Goal: Task Accomplishment & Management: Manage account settings

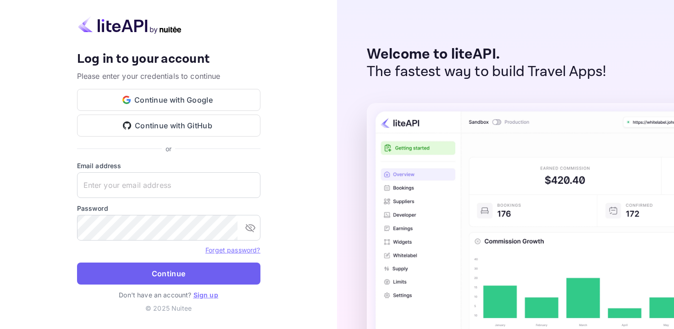
type input "[EMAIL_ADDRESS][DOMAIN_NAME]"
click at [153, 274] on button "Continue" at bounding box center [168, 274] width 183 height 22
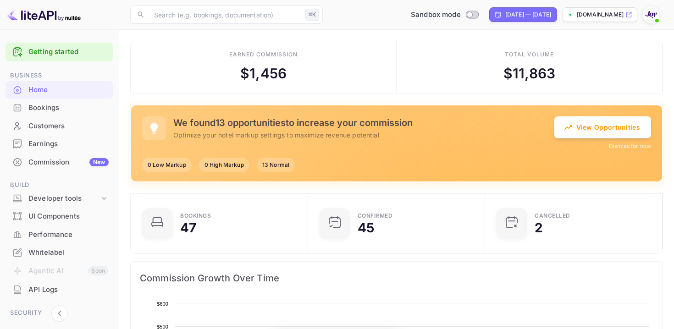
scroll to position [149, 172]
click at [44, 110] on div "Bookings" at bounding box center [68, 108] width 80 height 11
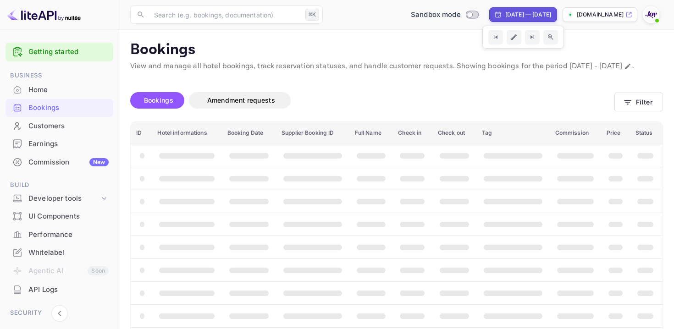
click at [489, 19] on div "[DATE] — [DATE]" at bounding box center [523, 14] width 68 height 15
select select "6"
select select "2025"
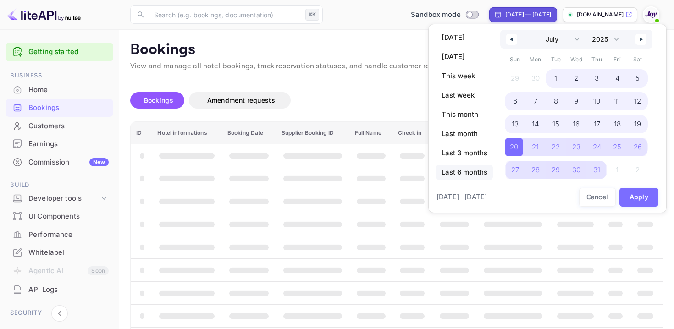
click at [455, 176] on span "Last 6 months" at bounding box center [464, 172] width 57 height 16
select select "3"
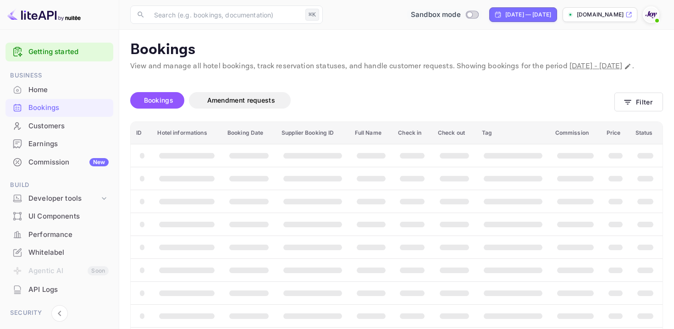
click at [460, 17] on input "Switch to Production mode" at bounding box center [469, 14] width 18 height 6
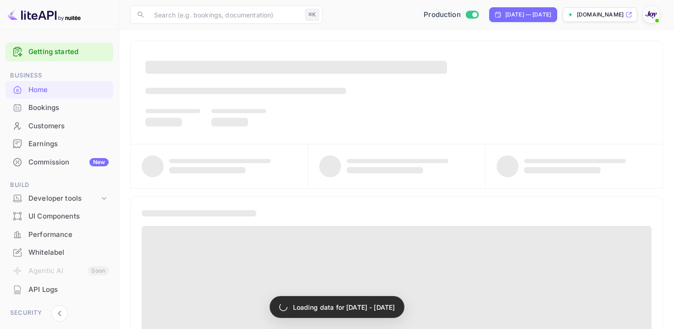
click at [44, 107] on div "Bookings" at bounding box center [68, 108] width 80 height 11
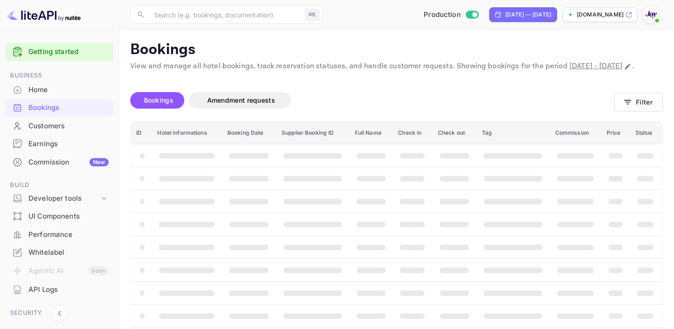
click at [44, 109] on div "Bookings" at bounding box center [68, 108] width 80 height 11
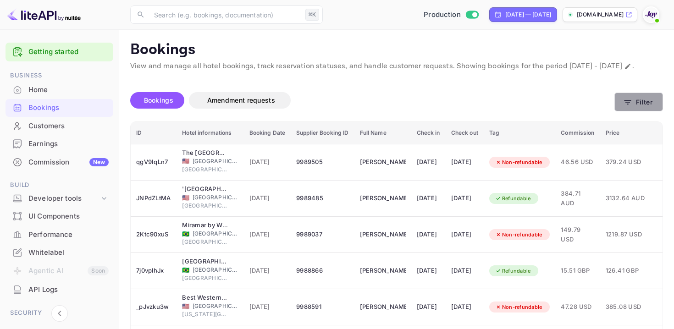
click at [638, 110] on button "Filter" at bounding box center [638, 102] width 49 height 19
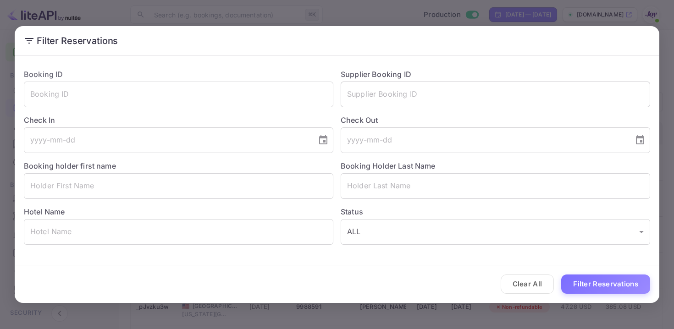
click at [364, 91] on input "text" at bounding box center [494, 95] width 309 height 26
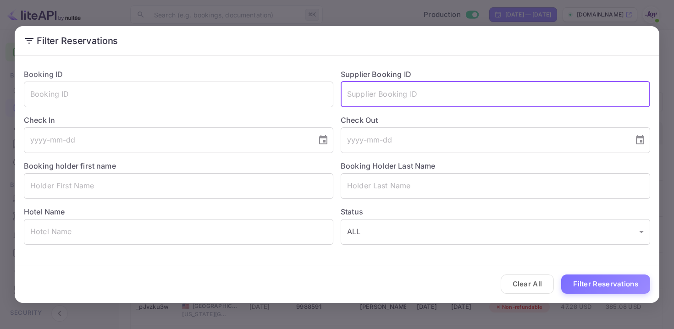
paste input "8599244"
type input "8599244"
click at [599, 275] on button "Filter Reservations" at bounding box center [605, 284] width 89 height 20
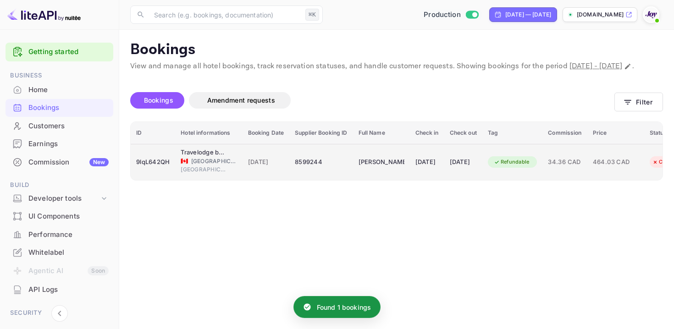
click at [365, 180] on td "[PERSON_NAME]" at bounding box center [381, 162] width 57 height 36
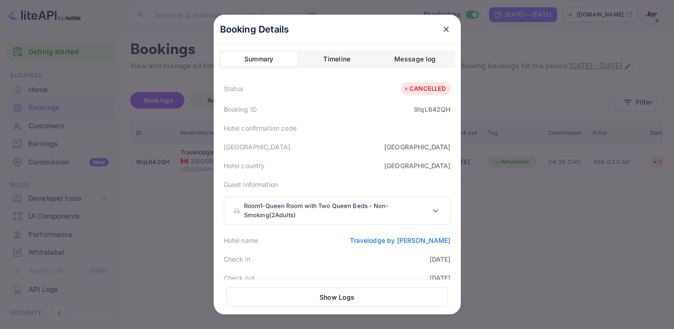
copy link "Travelodge by [PERSON_NAME]"
drag, startPoint x: 343, startPoint y: 242, endPoint x: 457, endPoint y: 242, distance: 114.5
click at [457, 242] on div "Booking Details Summary Timeline Message log Status CANCELLED Booking ID 9lqL64…" at bounding box center [337, 185] width 247 height 341
click at [433, 147] on div "[GEOGRAPHIC_DATA]" at bounding box center [417, 147] width 66 height 10
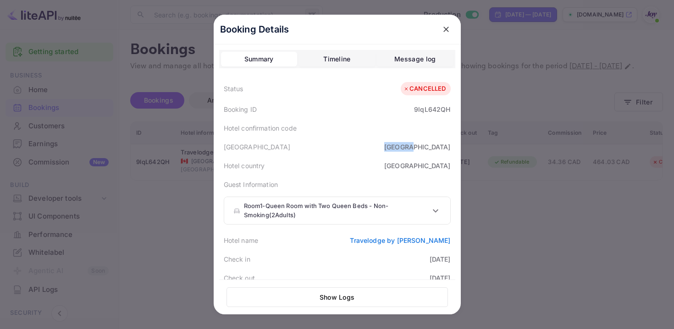
copy div "[GEOGRAPHIC_DATA]"
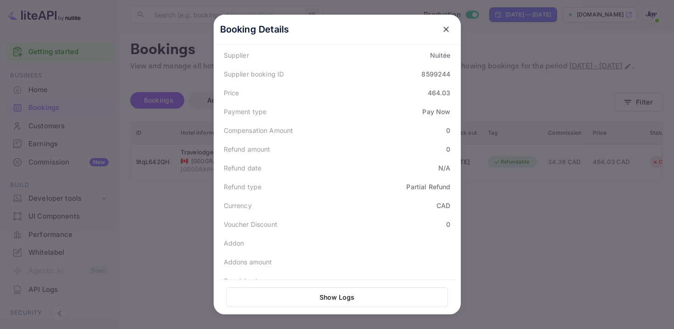
scroll to position [323, 0]
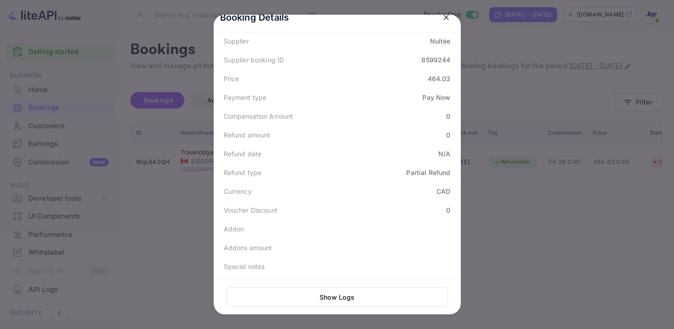
click at [442, 22] on button "close" at bounding box center [446, 17] width 16 height 16
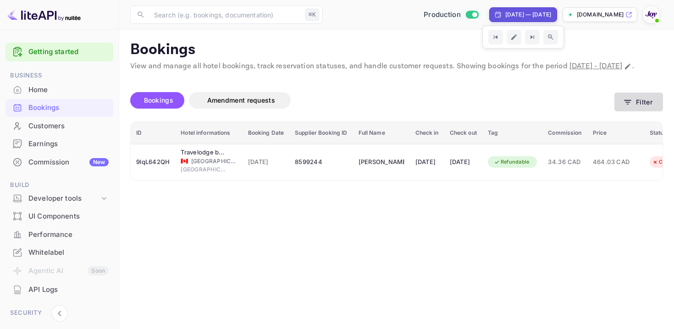
click at [624, 107] on icon "button" at bounding box center [627, 102] width 9 height 9
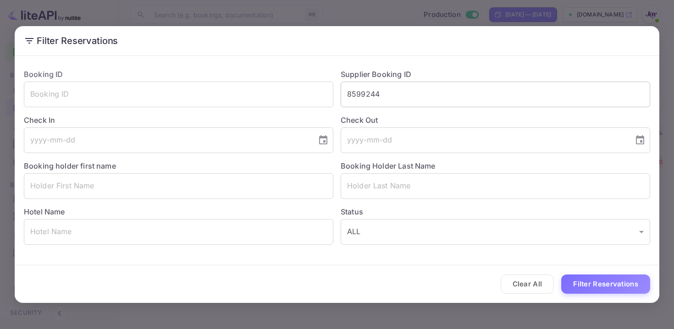
click at [373, 91] on input "8599244" at bounding box center [494, 95] width 309 height 26
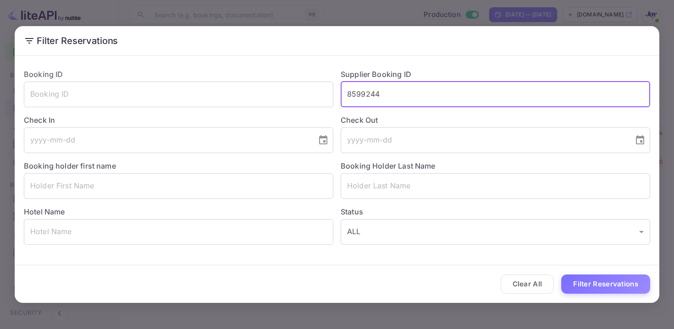
click at [373, 91] on input "8599244" at bounding box center [494, 95] width 309 height 26
paste input "9271668"
type input "9271668"
click at [581, 282] on button "Filter Reservations" at bounding box center [605, 284] width 89 height 20
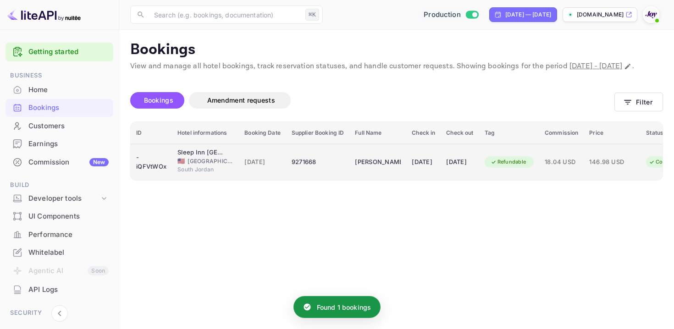
click at [348, 170] on td "9271668" at bounding box center [317, 162] width 63 height 36
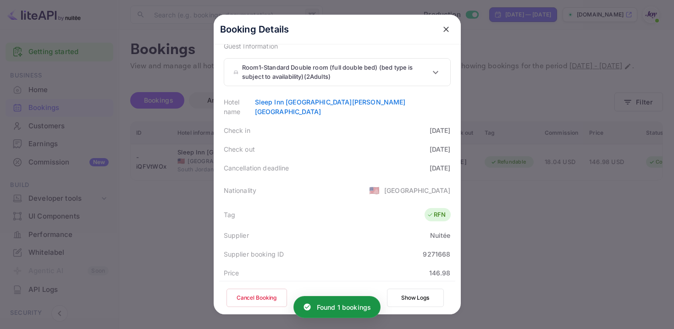
scroll to position [306, 0]
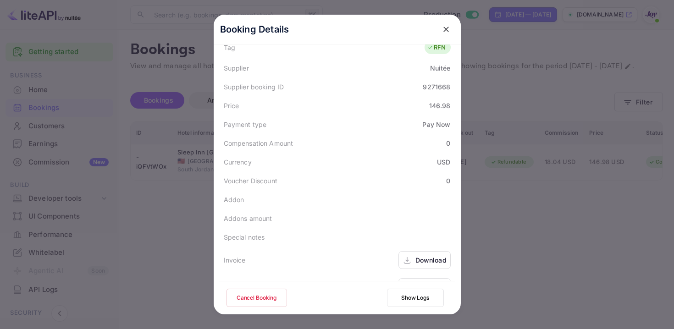
click at [419, 255] on div "Download" at bounding box center [430, 260] width 31 height 10
click at [425, 278] on div "Download" at bounding box center [424, 287] width 52 height 18
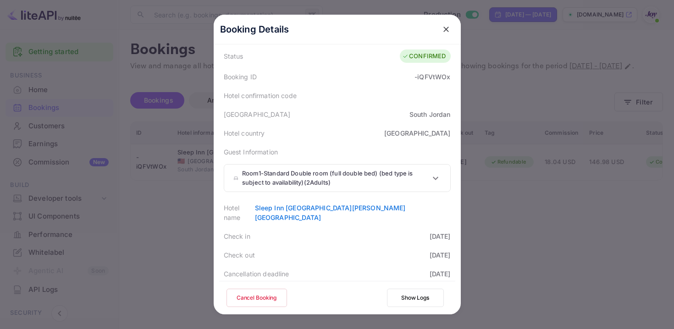
scroll to position [44, 0]
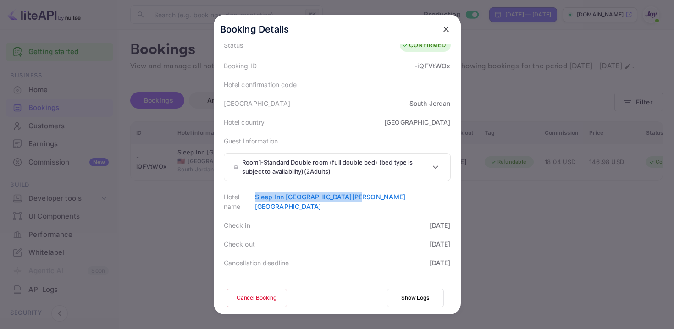
copy link "Sleep Inn [GEOGRAPHIC_DATA][PERSON_NAME][GEOGRAPHIC_DATA]"
drag, startPoint x: 346, startPoint y: 198, endPoint x: 473, endPoint y: 194, distance: 126.5
click at [473, 194] on div "Booking Details Summary Timeline Message log Status CONFIRMED Booking ID -iQFVt…" at bounding box center [337, 164] width 276 height 329
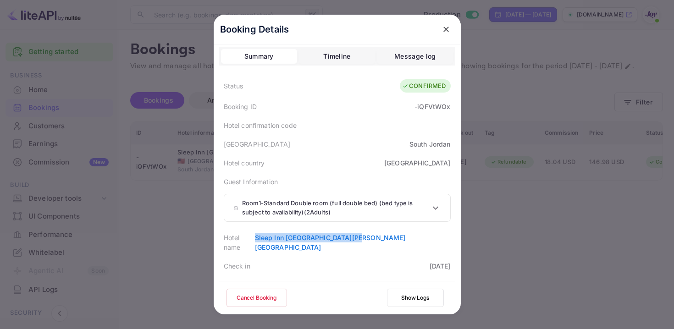
scroll to position [5, 0]
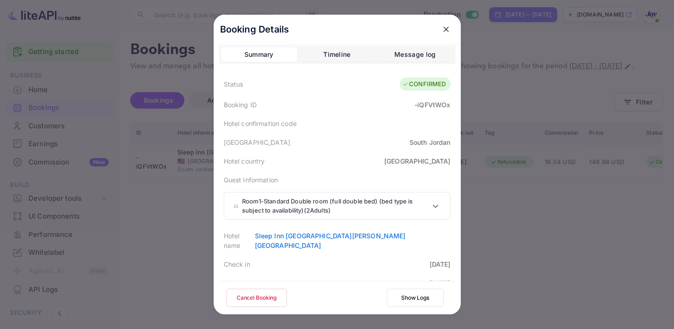
click at [423, 104] on div "-iQFVtWOx" at bounding box center [432, 105] width 36 height 10
click at [416, 103] on div "-iQFVtWOx" at bounding box center [432, 105] width 36 height 10
drag, startPoint x: 416, startPoint y: 104, endPoint x: 455, endPoint y: 106, distance: 39.0
click at [455, 106] on div "Booking Details Summary Timeline Message log Status CONFIRMED Booking ID -iQFVt…" at bounding box center [337, 180] width 247 height 341
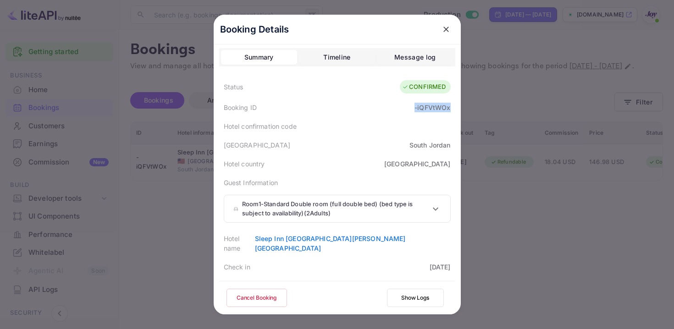
scroll to position [0, 0]
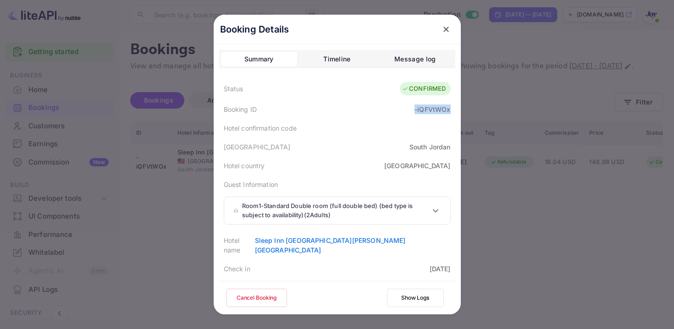
copy div "-iQFVtWOx"
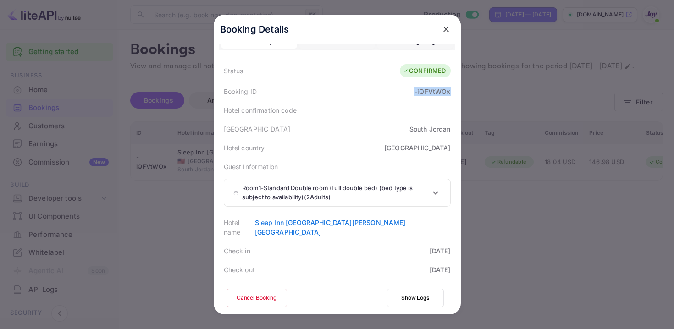
scroll to position [25, 0]
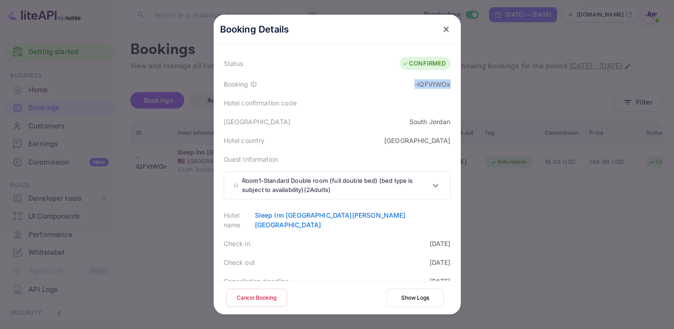
click at [446, 27] on icon "close" at bounding box center [445, 29] width 5 height 5
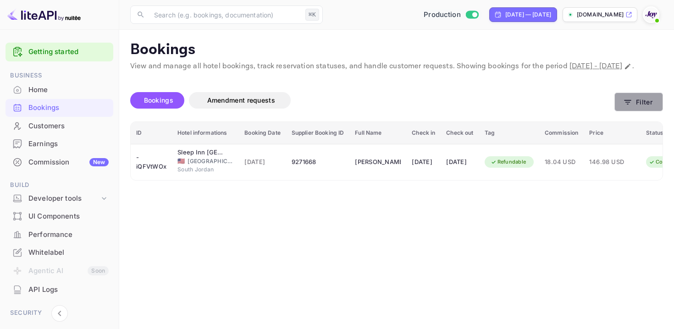
click at [631, 107] on icon "button" at bounding box center [627, 102] width 9 height 9
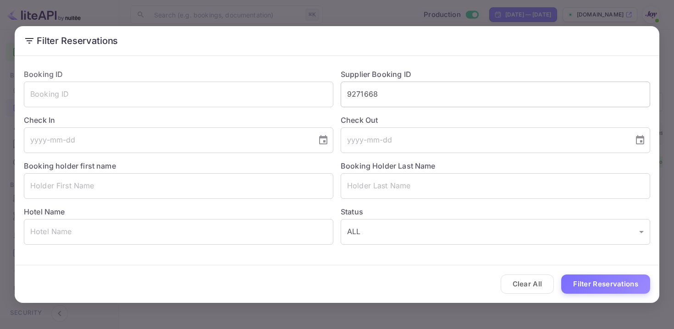
click at [371, 94] on input "9271668" at bounding box center [494, 95] width 309 height 26
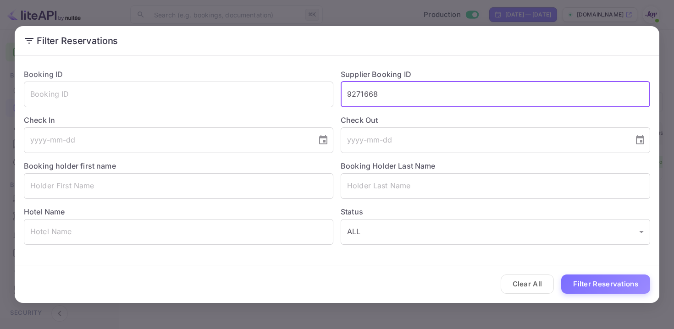
click at [371, 94] on input "9271668" at bounding box center [494, 95] width 309 height 26
paste input "339013"
type input "9339013"
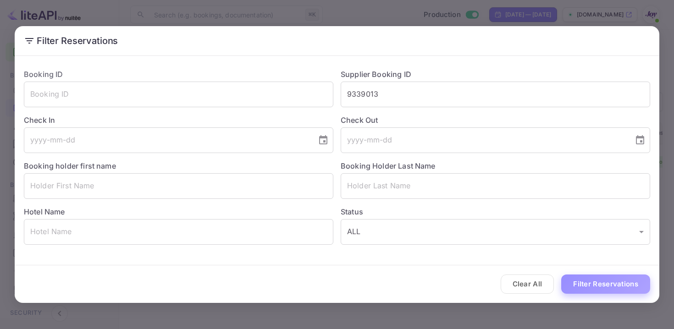
click at [627, 280] on button "Filter Reservations" at bounding box center [605, 284] width 89 height 20
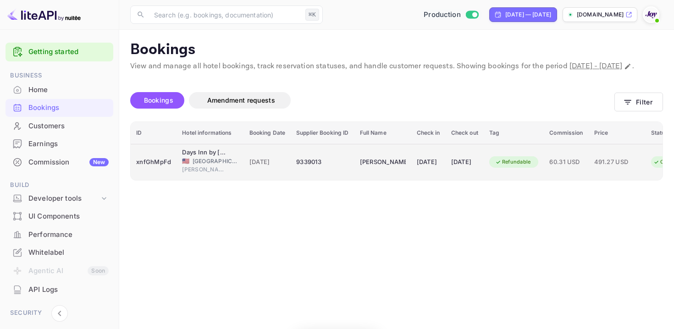
click at [478, 170] on div "[DATE]" at bounding box center [464, 162] width 27 height 15
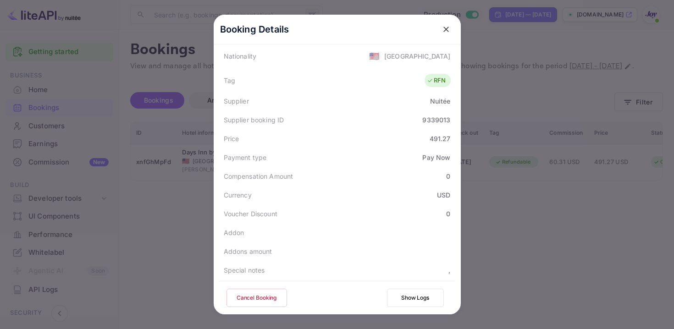
scroll to position [339, 0]
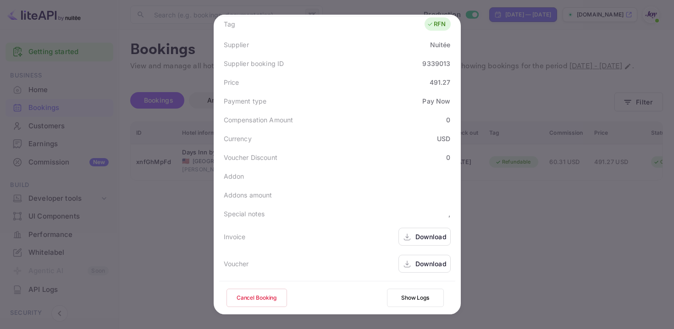
click at [421, 234] on div "Download" at bounding box center [430, 237] width 31 height 10
click at [430, 265] on div "Download" at bounding box center [430, 264] width 31 height 10
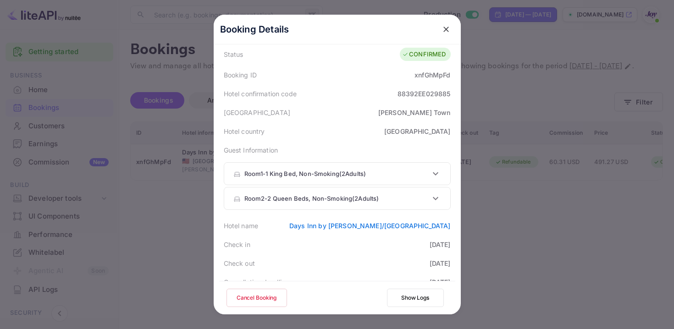
scroll to position [52, 0]
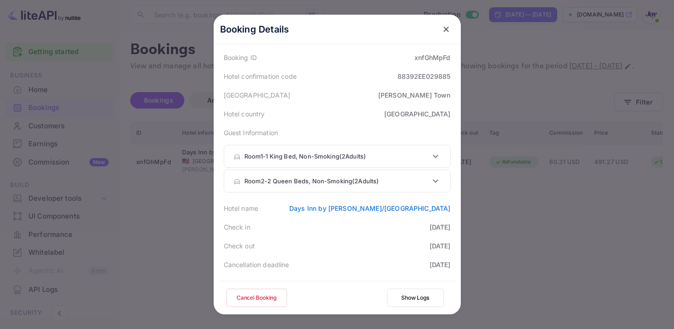
copy link "Days Inn by [PERSON_NAME]/[GEOGRAPHIC_DATA]"
drag, startPoint x: 286, startPoint y: 212, endPoint x: 457, endPoint y: 210, distance: 170.9
click at [457, 210] on div "Booking Details Summary Timeline Message log Status CONFIRMED Booking ID xnfGhM…" at bounding box center [337, 133] width 247 height 341
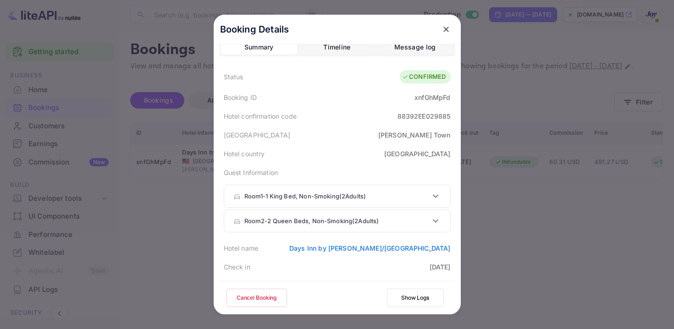
scroll to position [0, 0]
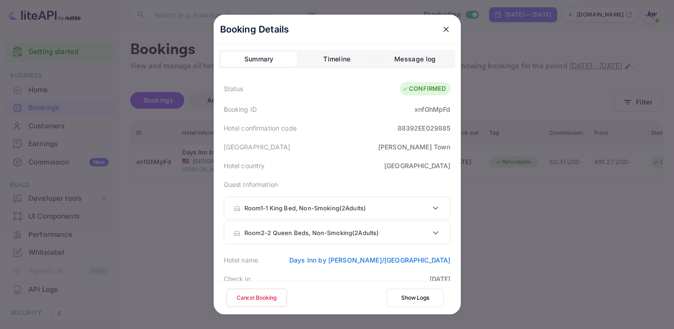
click at [422, 109] on div "xnfGhMpFd" at bounding box center [432, 109] width 36 height 10
copy div "xnfGhMpFd"
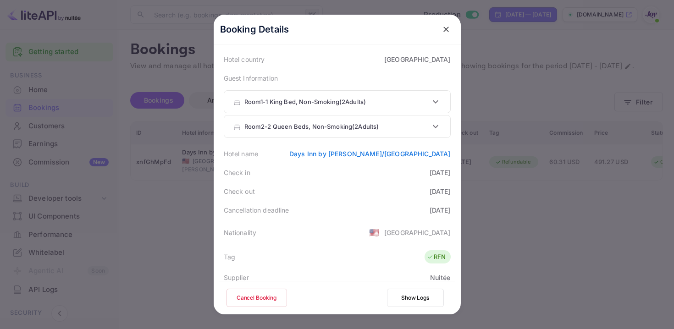
click at [445, 27] on icon "close" at bounding box center [445, 29] width 9 height 9
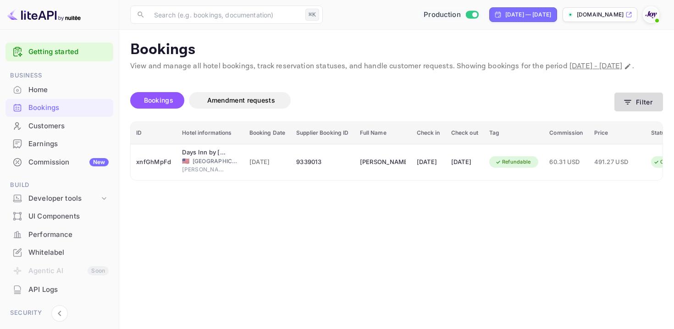
click at [630, 107] on icon "button" at bounding box center [627, 102] width 9 height 9
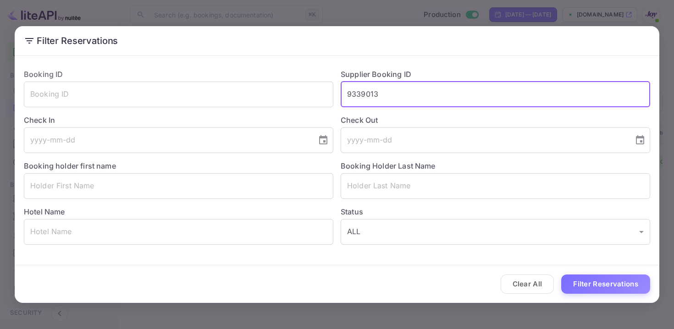
click at [362, 98] on input "9339013" at bounding box center [494, 95] width 309 height 26
paste input "421037"
type input "9421037"
click at [599, 279] on button "Filter Reservations" at bounding box center [605, 284] width 89 height 20
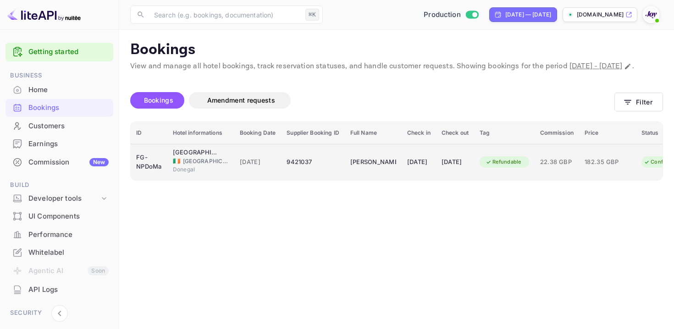
click at [422, 180] on td "[DATE]" at bounding box center [418, 162] width 34 height 36
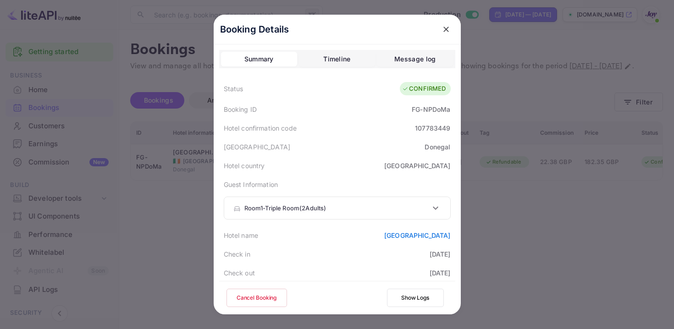
scroll to position [314, 0]
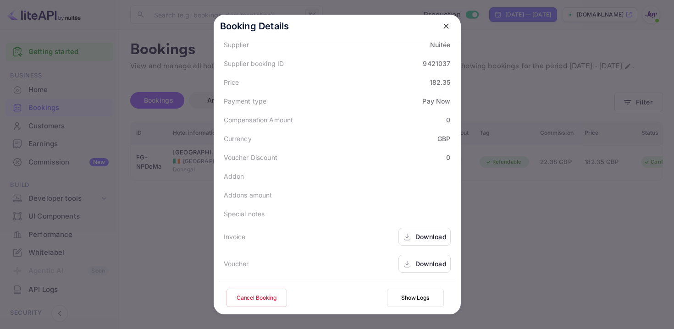
click at [409, 230] on div "Download" at bounding box center [424, 237] width 52 height 18
click at [416, 260] on div "Download" at bounding box center [430, 264] width 31 height 10
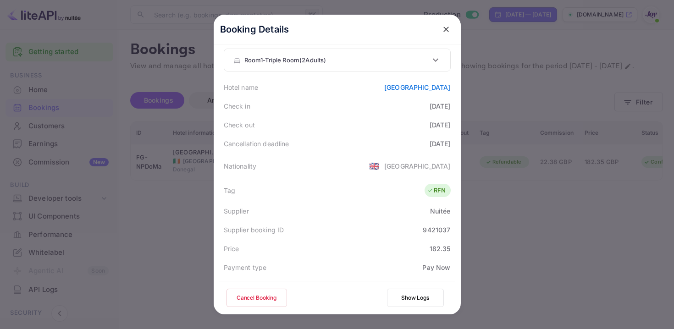
scroll to position [100, 0]
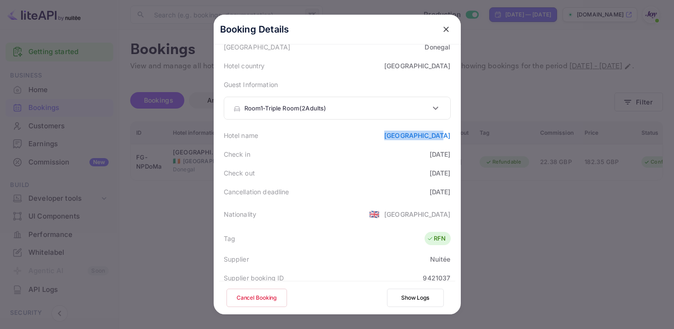
drag, startPoint x: 400, startPoint y: 135, endPoint x: 451, endPoint y: 131, distance: 51.0
click at [451, 131] on div "Hotel name [GEOGRAPHIC_DATA]" at bounding box center [337, 135] width 236 height 19
copy link "[GEOGRAPHIC_DATA]"
click at [443, 29] on icon "close" at bounding box center [445, 29] width 9 height 9
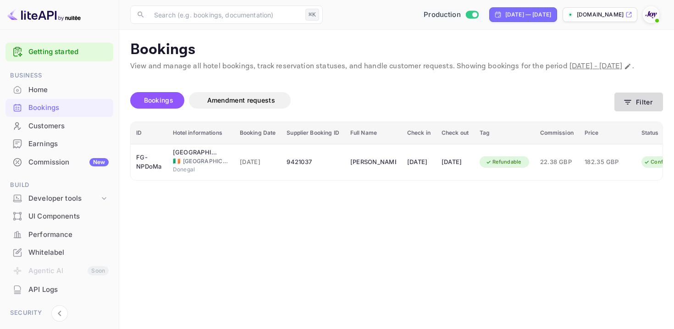
click at [622, 111] on button "Filter" at bounding box center [638, 102] width 49 height 19
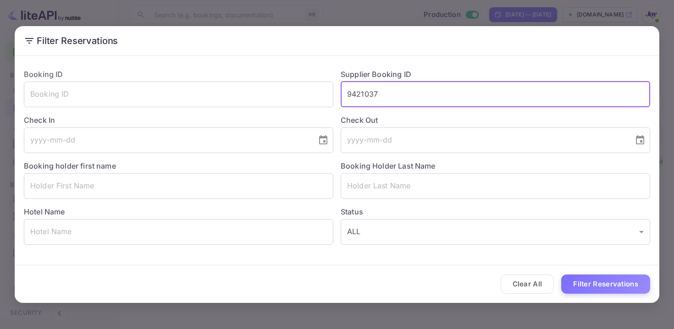
click at [367, 100] on input "9421037" at bounding box center [494, 95] width 309 height 26
paste input "61979"
type input "9461979"
click at [610, 275] on button "Filter Reservations" at bounding box center [605, 284] width 89 height 20
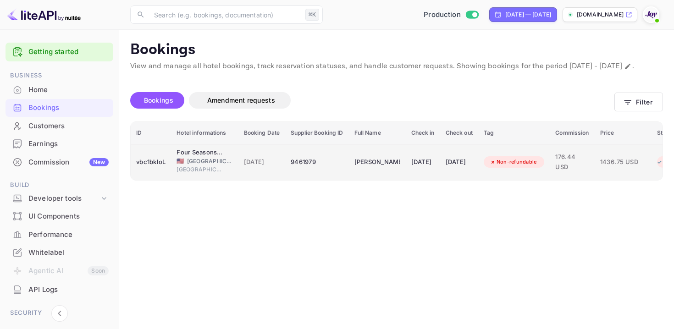
click at [440, 180] on td "[DATE]" at bounding box center [422, 162] width 34 height 36
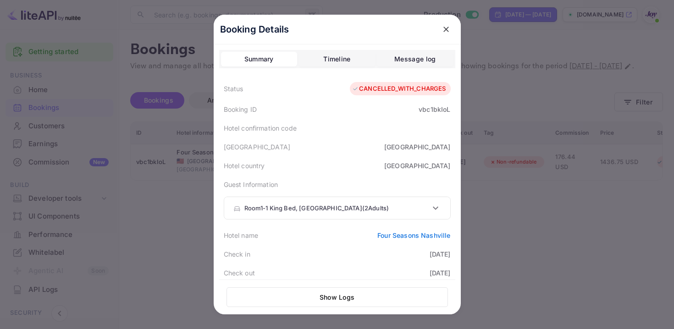
scroll to position [316, 0]
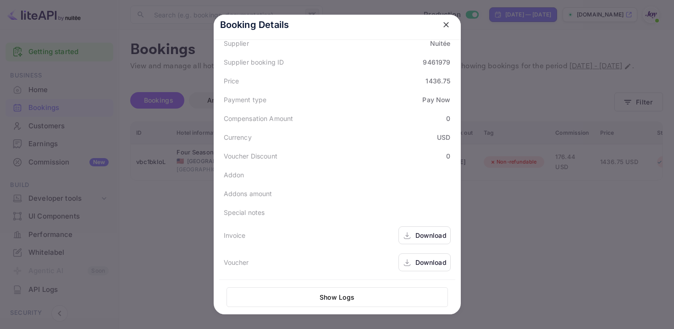
click at [416, 232] on div "Download" at bounding box center [430, 235] width 31 height 10
click at [418, 260] on div "Download" at bounding box center [430, 262] width 31 height 10
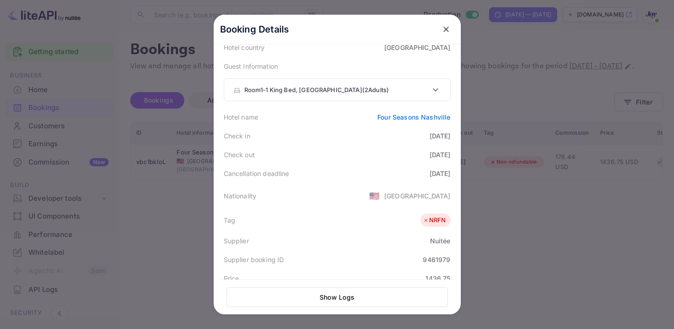
scroll to position [61, 0]
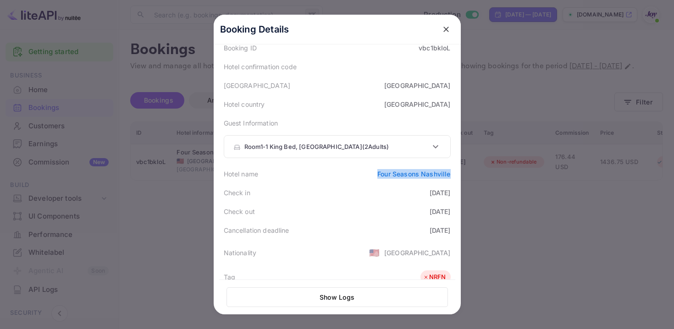
drag, startPoint x: 373, startPoint y: 176, endPoint x: 465, endPoint y: 176, distance: 91.2
click at [465, 176] on div "Booking Details Summary Timeline Message log Status CANCELLED_WITH_CHARGES Book…" at bounding box center [337, 164] width 276 height 329
copy link "Four Seasons Nashville"
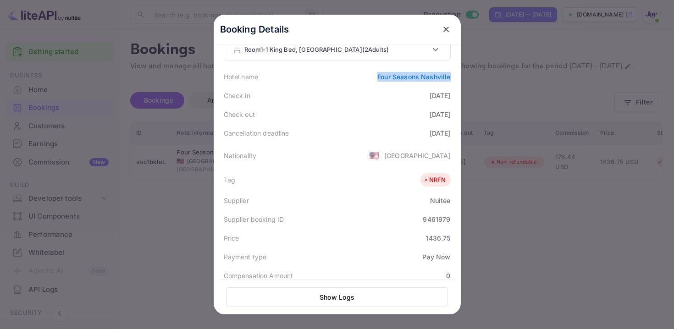
scroll to position [201, 0]
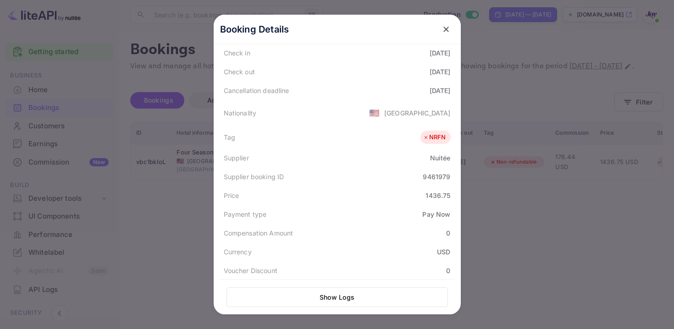
click at [443, 31] on icon "close" at bounding box center [445, 29] width 9 height 9
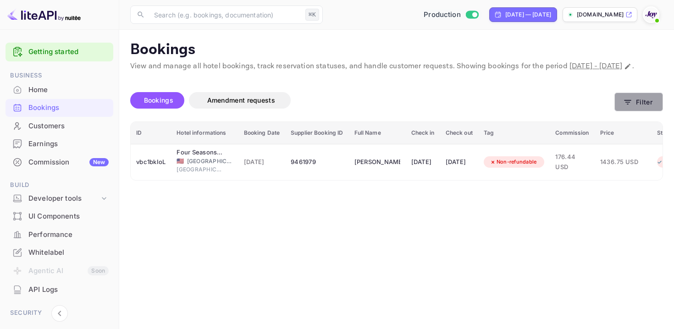
click at [632, 111] on button "Filter" at bounding box center [638, 102] width 49 height 19
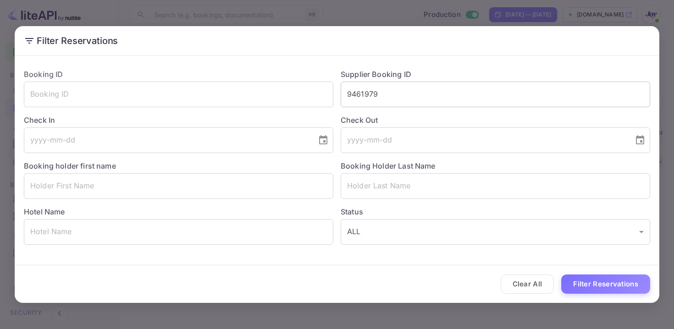
click at [368, 93] on input "9461979" at bounding box center [494, 95] width 309 height 26
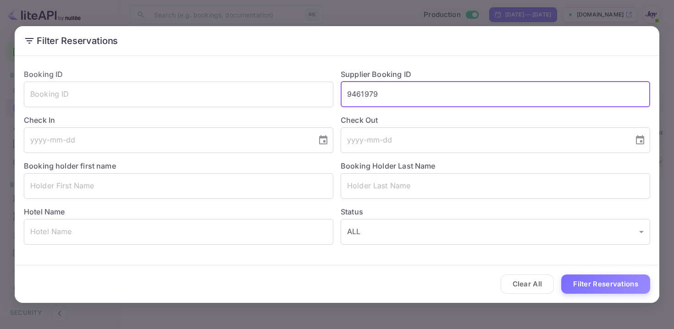
click at [368, 93] on input "9461979" at bounding box center [494, 95] width 309 height 26
paste input "8965716"
type input "8965716"
click at [613, 290] on button "Filter Reservations" at bounding box center [605, 284] width 89 height 20
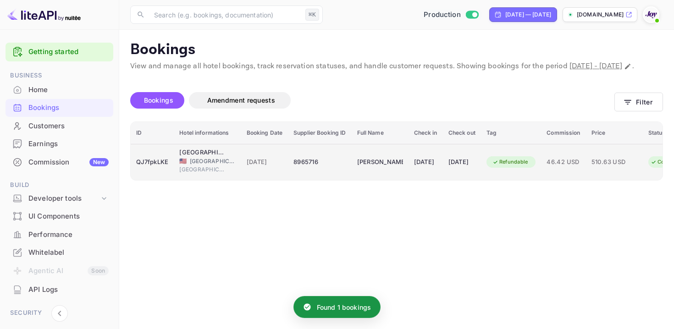
click at [364, 180] on td "[PERSON_NAME]" at bounding box center [379, 162] width 57 height 36
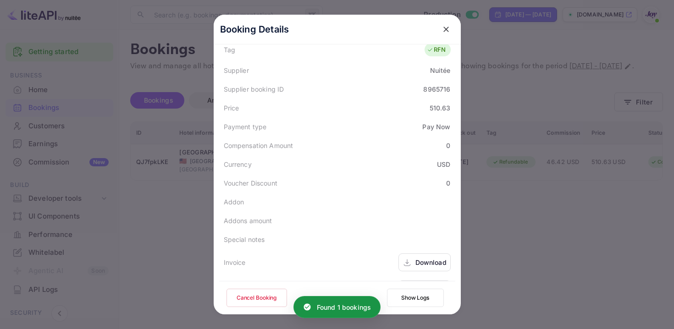
scroll to position [314, 0]
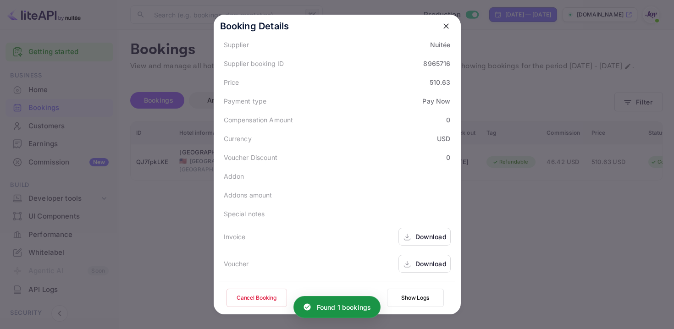
click at [414, 244] on div "Download" at bounding box center [424, 237] width 52 height 18
click at [417, 262] on div "Download" at bounding box center [430, 264] width 31 height 10
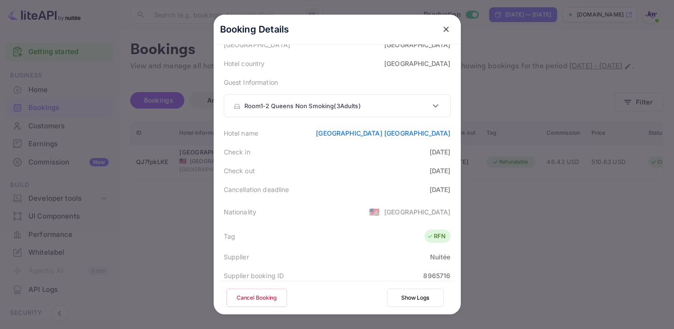
scroll to position [108, 0]
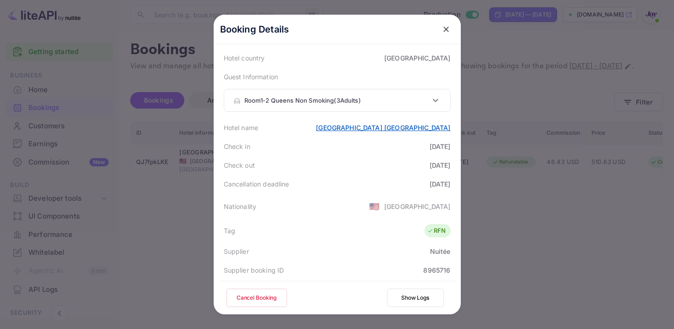
copy link "[GEOGRAPHIC_DATA] [GEOGRAPHIC_DATA]"
drag, startPoint x: 266, startPoint y: 127, endPoint x: 450, endPoint y: 131, distance: 183.8
click at [450, 131] on div "Hotel name [GEOGRAPHIC_DATA] [GEOGRAPHIC_DATA]" at bounding box center [337, 127] width 236 height 19
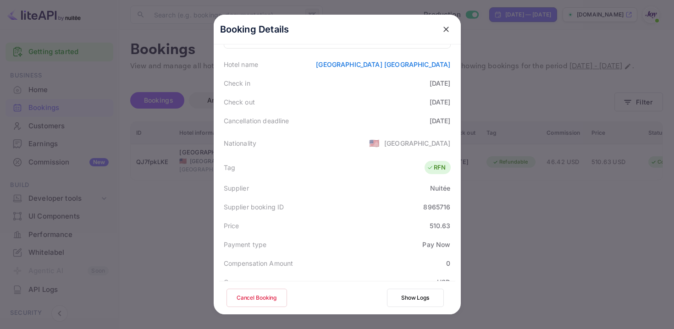
scroll to position [58, 0]
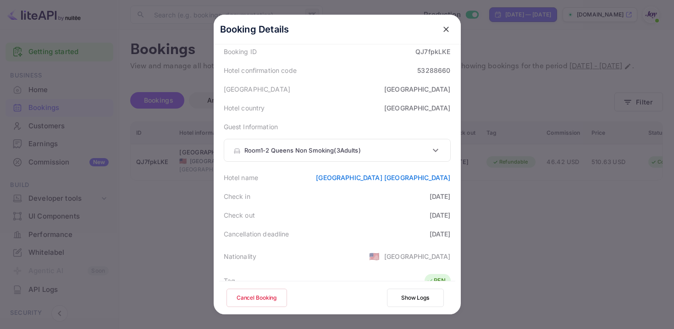
copy link "[GEOGRAPHIC_DATA] [GEOGRAPHIC_DATA]"
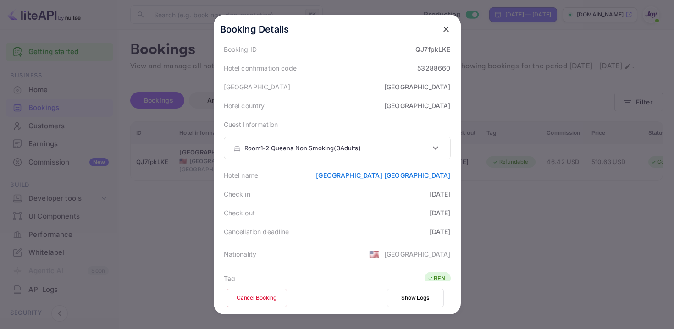
scroll to position [0, 0]
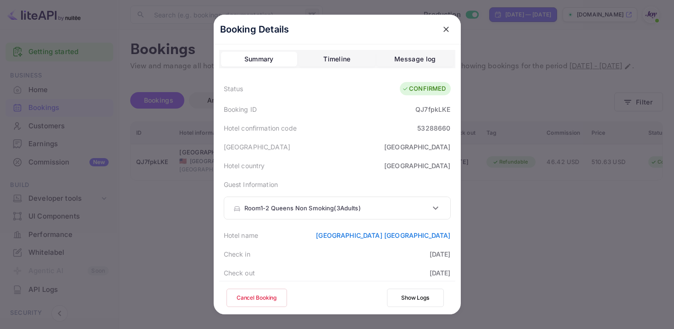
click at [422, 112] on div "QJ7fpkLKE" at bounding box center [432, 109] width 35 height 10
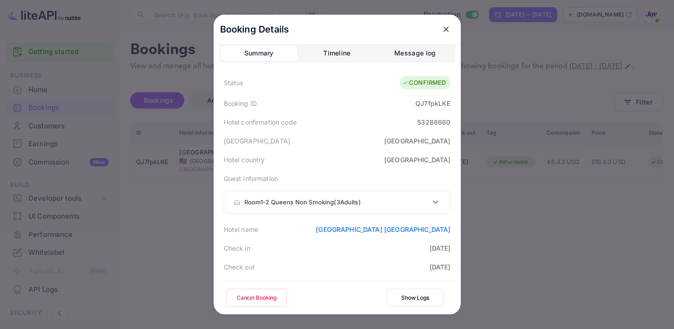
click at [454, 28] on div "Booking Details" at bounding box center [337, 30] width 247 height 30
click at [450, 27] on button "close" at bounding box center [446, 29] width 16 height 16
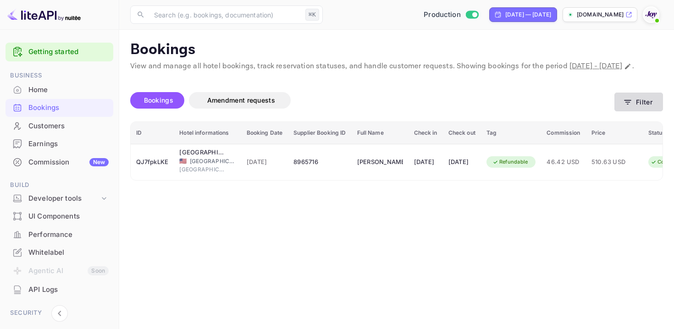
click at [624, 108] on button "Filter" at bounding box center [638, 102] width 49 height 19
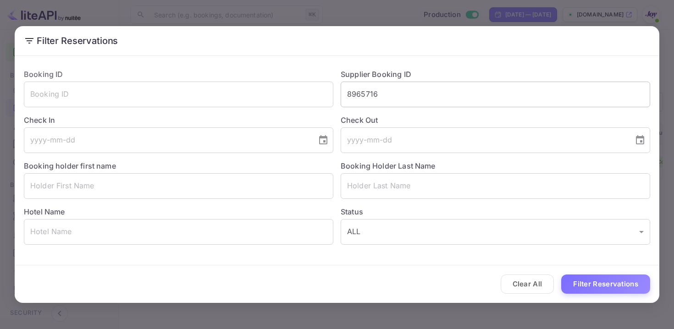
click at [376, 96] on input "8965716" at bounding box center [494, 95] width 309 height 26
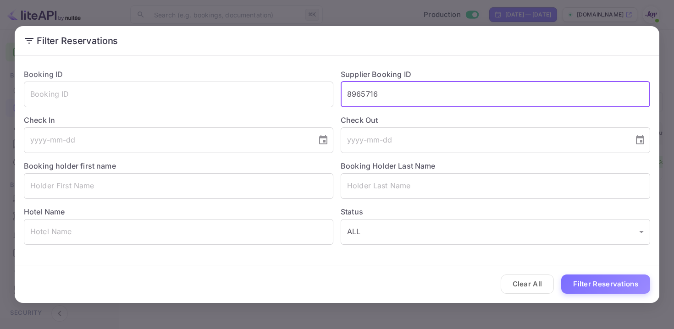
click at [376, 96] on input "8965716" at bounding box center [494, 95] width 309 height 26
paste input "9048857"
type input "9048857"
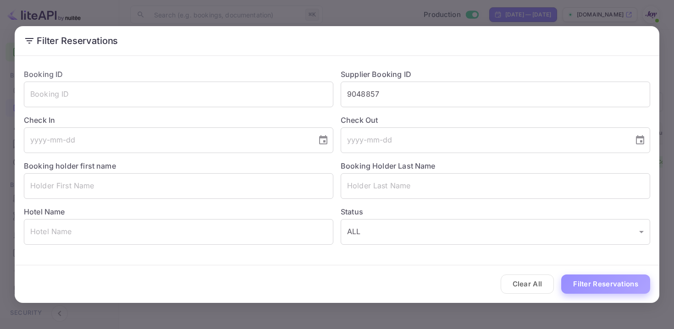
click at [590, 286] on button "Filter Reservations" at bounding box center [605, 284] width 89 height 20
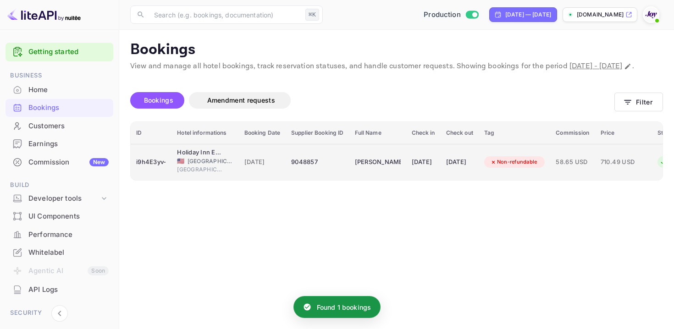
click at [412, 162] on td "[DATE]" at bounding box center [423, 162] width 34 height 36
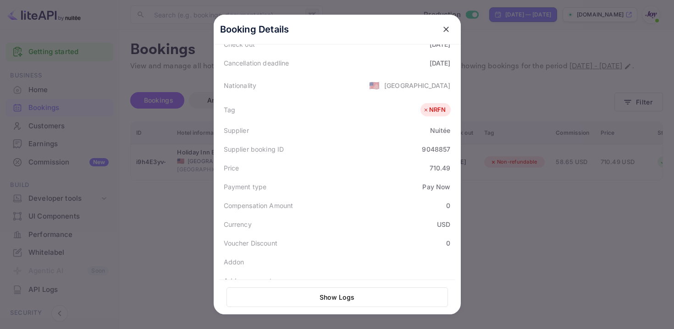
scroll to position [321, 0]
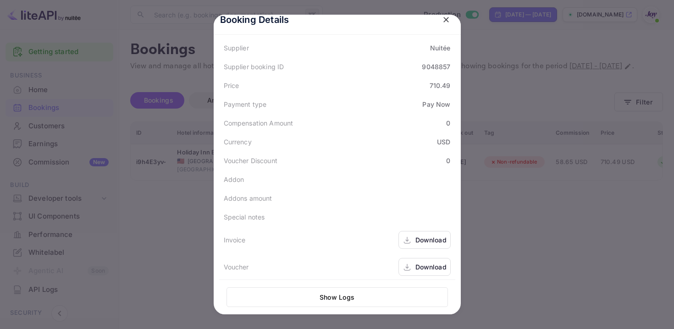
click at [407, 240] on icon at bounding box center [406, 241] width 3 height 2
click at [428, 258] on div "Download" at bounding box center [424, 267] width 52 height 18
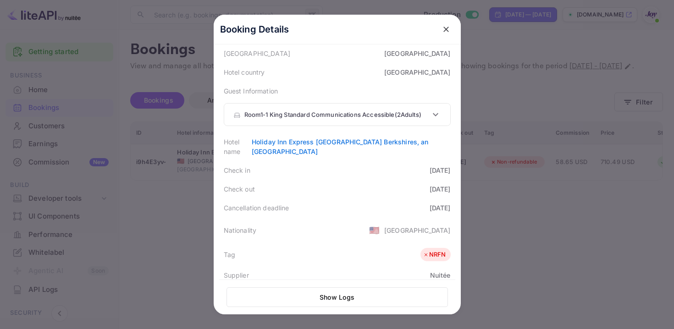
scroll to position [54, 0]
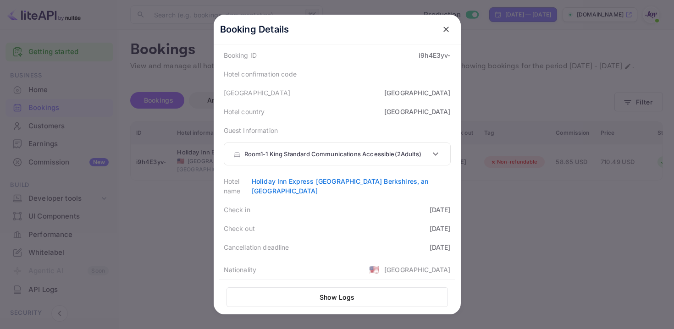
click at [421, 154] on p "Room 1 - 1 King Standard Communications Accessible ( 2 Adults )" at bounding box center [332, 154] width 177 height 9
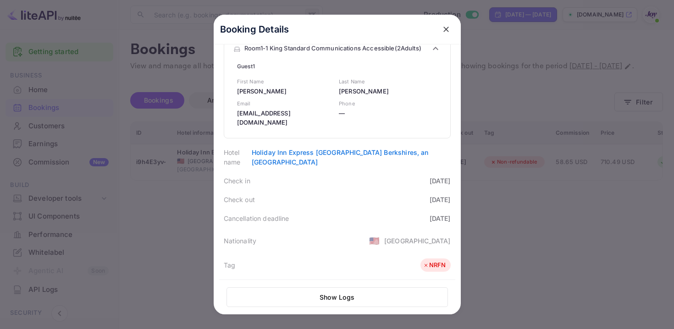
scroll to position [166, 0]
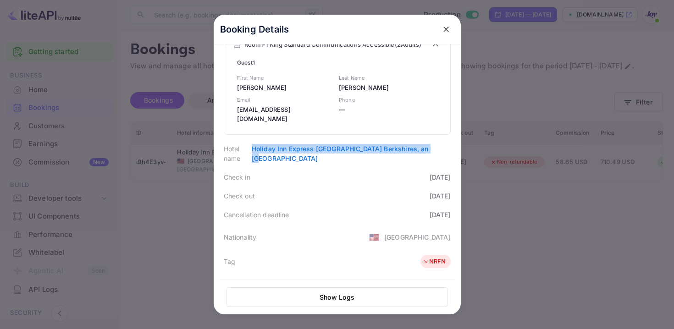
drag, startPoint x: 278, startPoint y: 150, endPoint x: 450, endPoint y: 153, distance: 172.8
click at [450, 153] on div "Hotel name [GEOGRAPHIC_DATA] Express [GEOGRAPHIC_DATA] [GEOGRAPHIC_DATA], an [G…" at bounding box center [337, 153] width 236 height 28
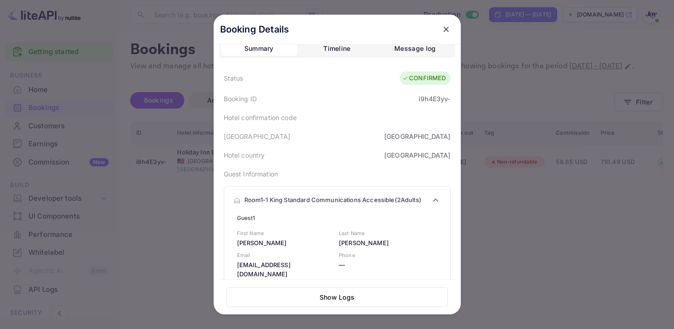
scroll to position [0, 0]
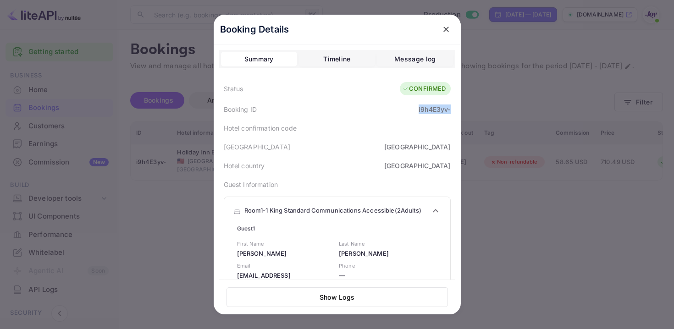
drag, startPoint x: 413, startPoint y: 108, endPoint x: 458, endPoint y: 110, distance: 45.4
click at [458, 110] on div "Booking Details Summary Timeline Message log Status CONFIRMED Booking ID i9h4E3…" at bounding box center [337, 185] width 247 height 341
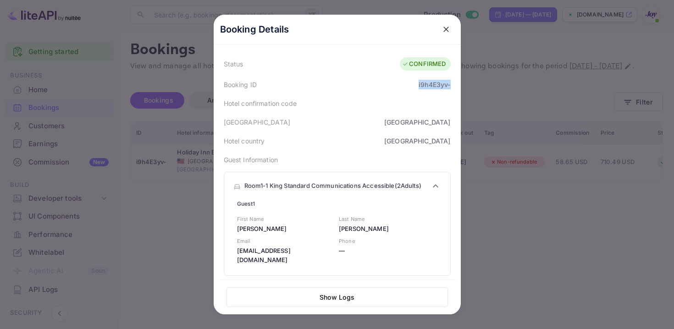
scroll to position [214, 0]
